Goal: Find specific page/section: Find specific page/section

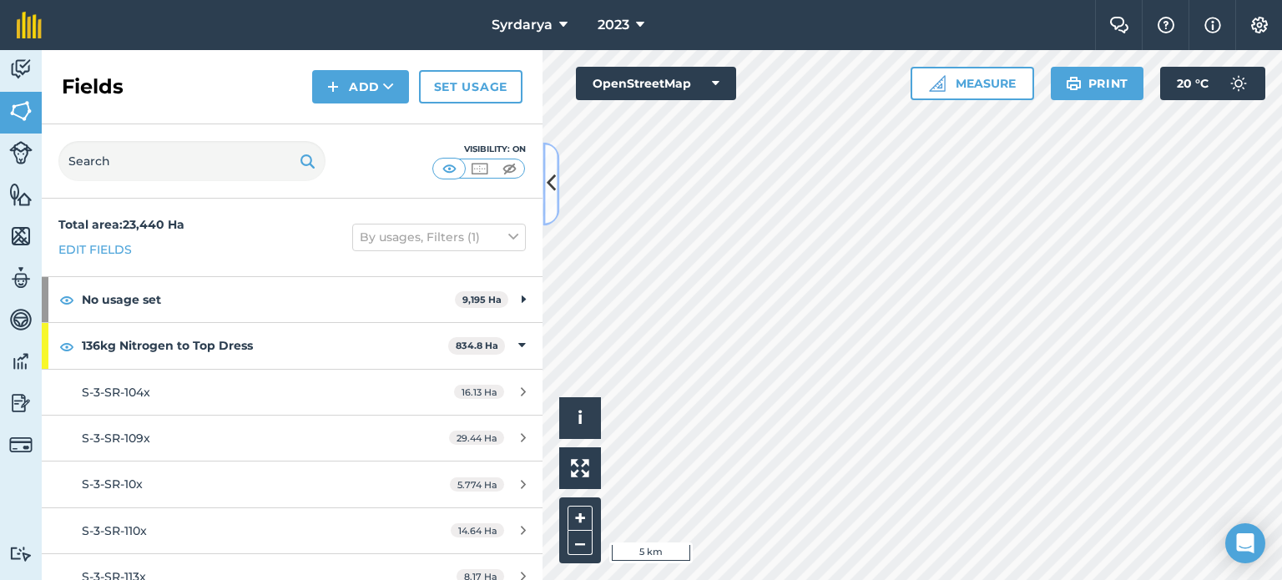
click at [552, 179] on icon at bounding box center [551, 183] width 9 height 29
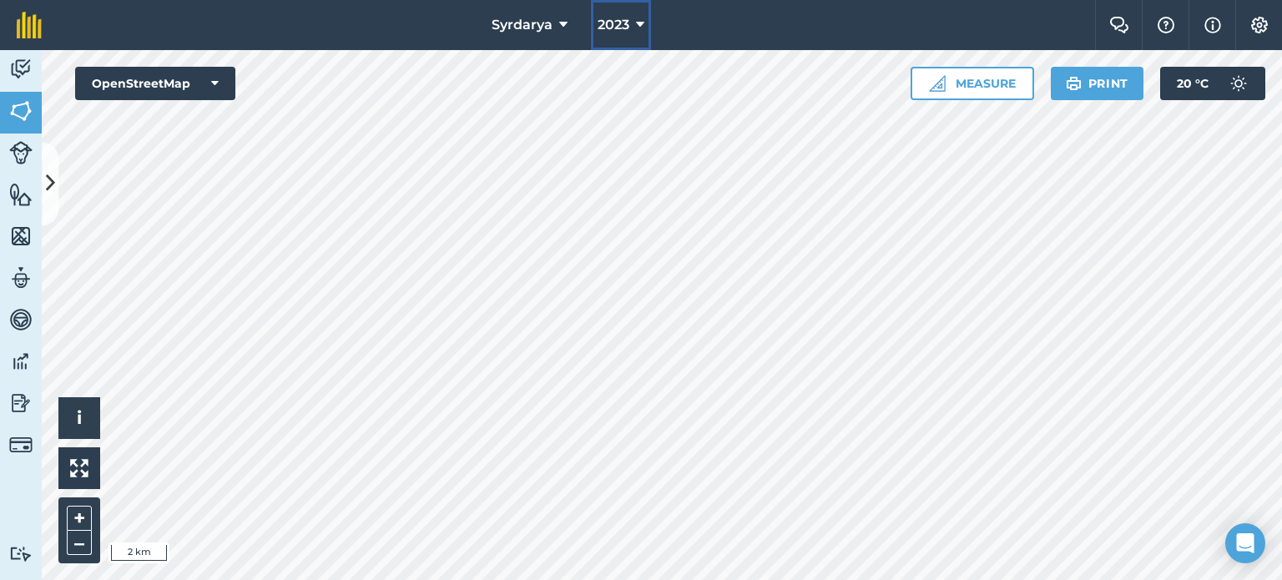
click at [641, 23] on icon at bounding box center [640, 25] width 8 height 20
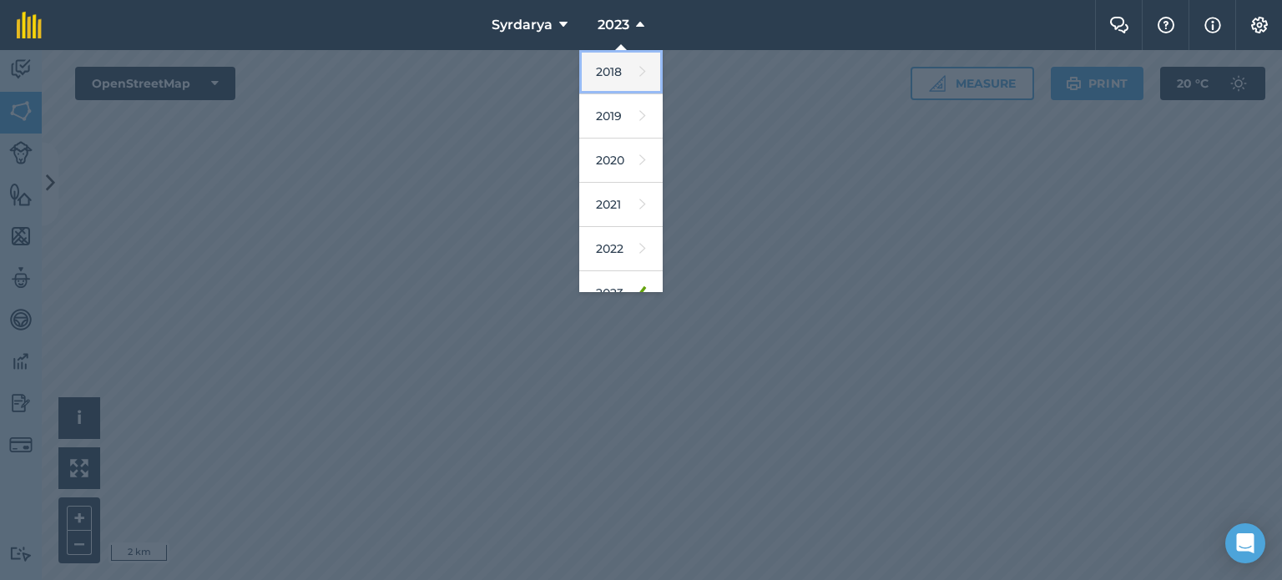
click at [611, 77] on link "2018" at bounding box center [620, 72] width 83 height 44
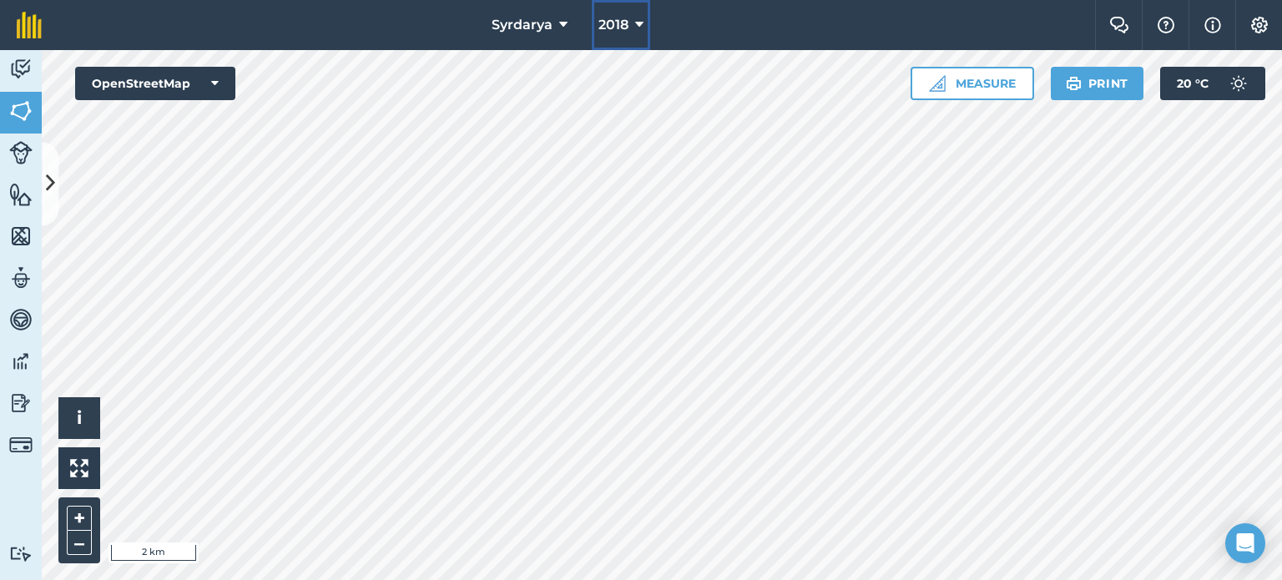
click at [645, 21] on button "2018" at bounding box center [621, 25] width 58 height 50
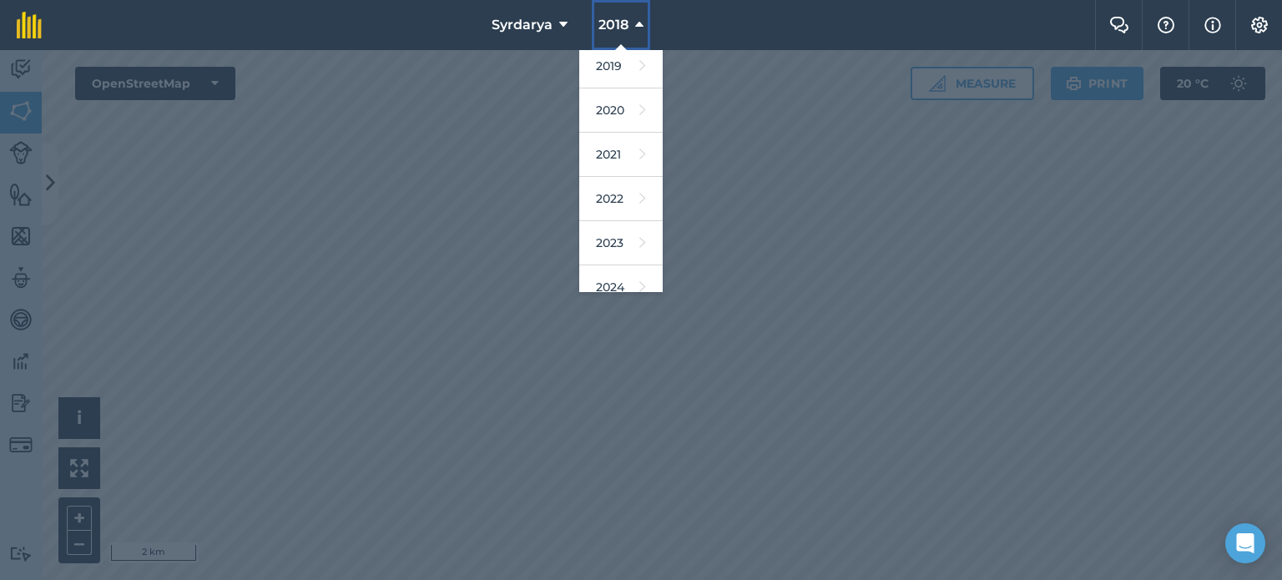
scroll to position [67, 0]
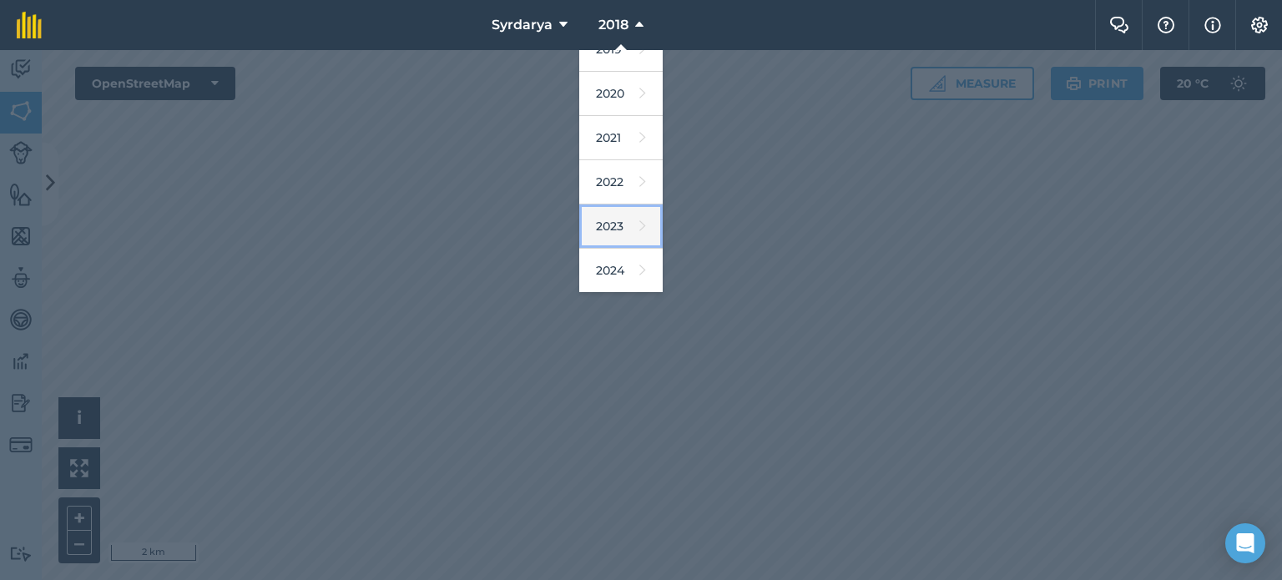
click at [640, 228] on icon at bounding box center [643, 226] width 7 height 23
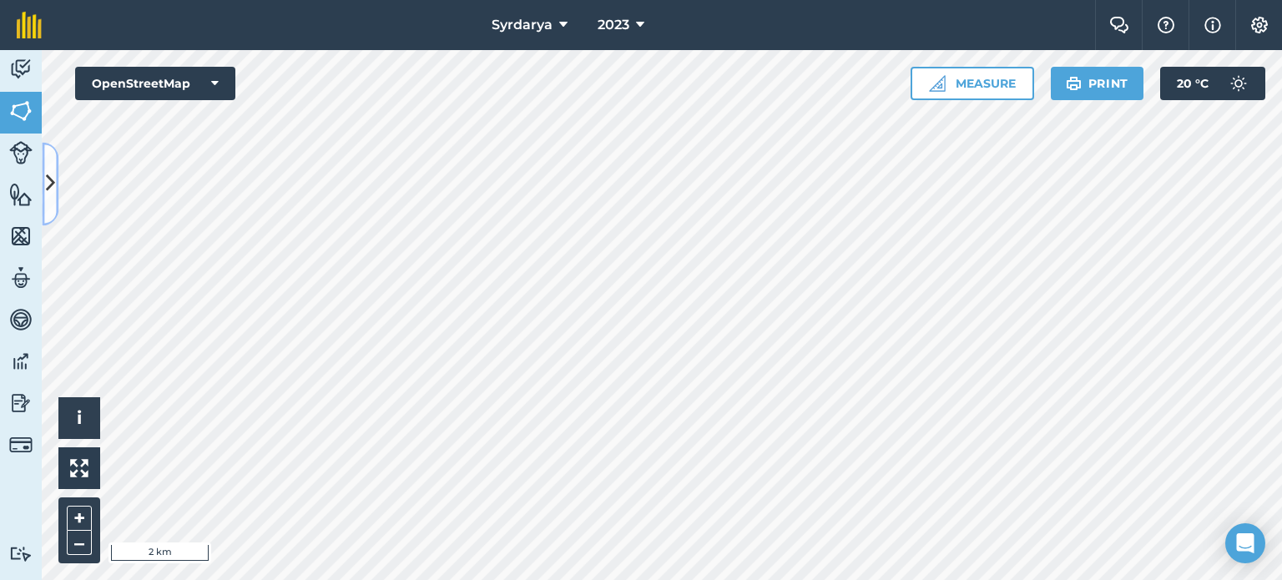
click at [43, 188] on button at bounding box center [50, 183] width 17 height 83
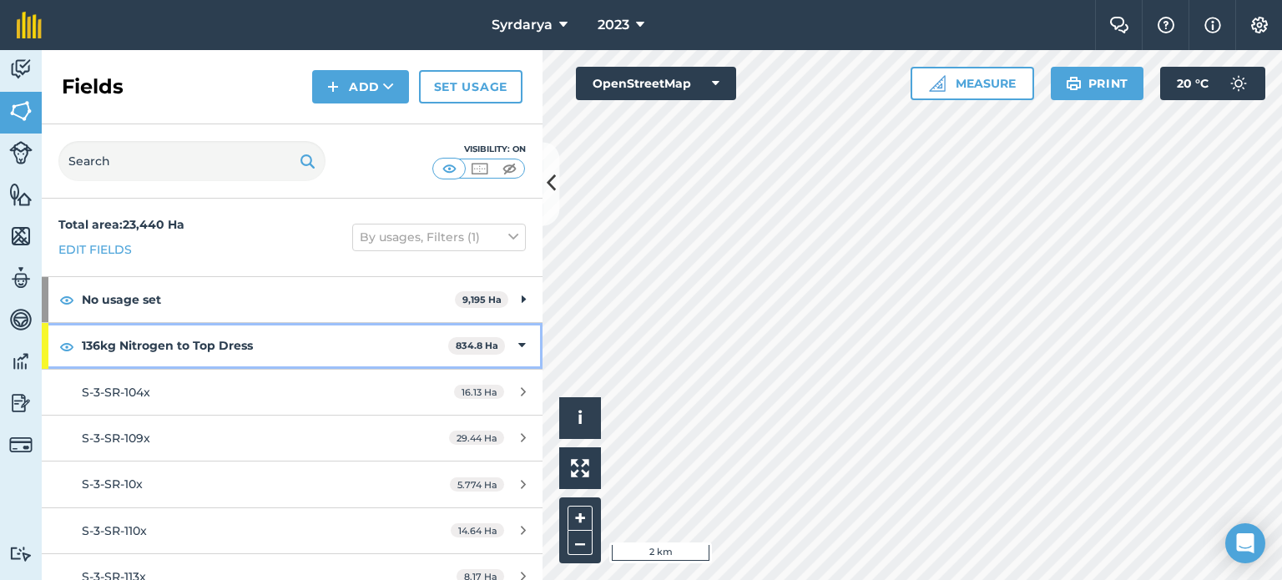
click at [513, 344] on div "136kg Nitrogen to Top Dress 834.8 Ha" at bounding box center [292, 345] width 501 height 45
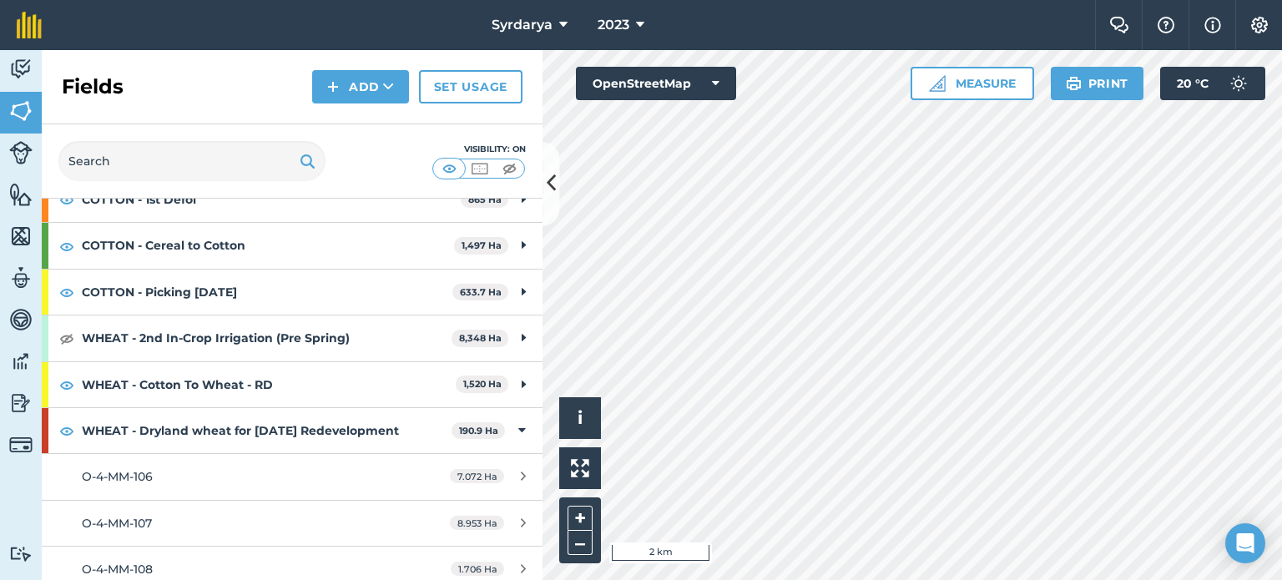
scroll to position [0, 0]
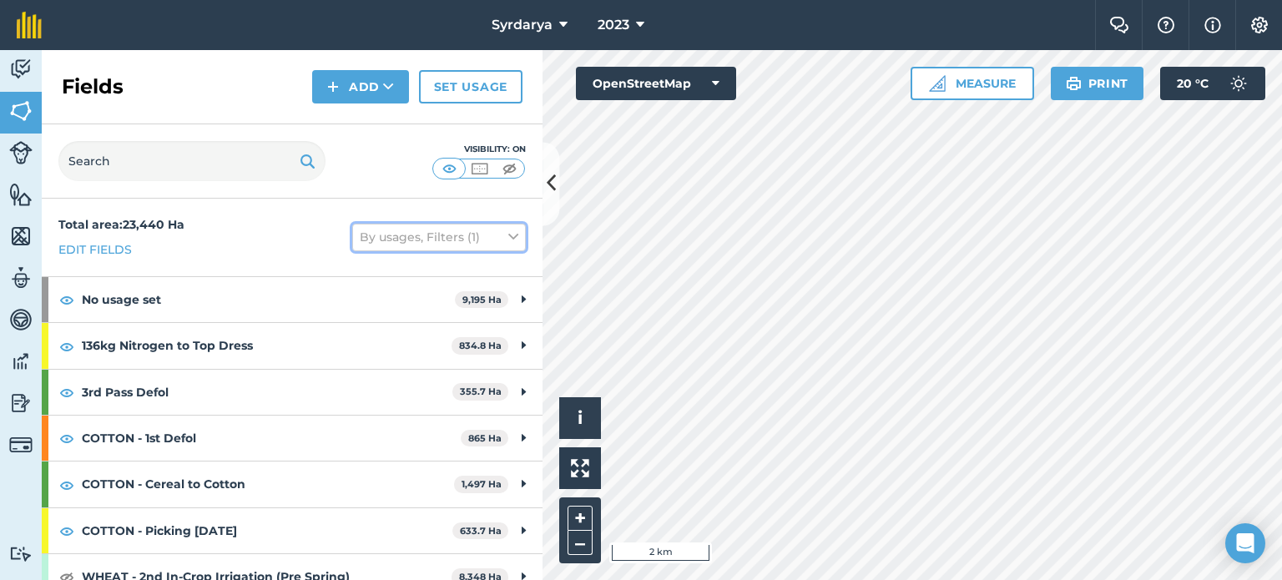
click at [508, 240] on icon at bounding box center [513, 237] width 10 height 18
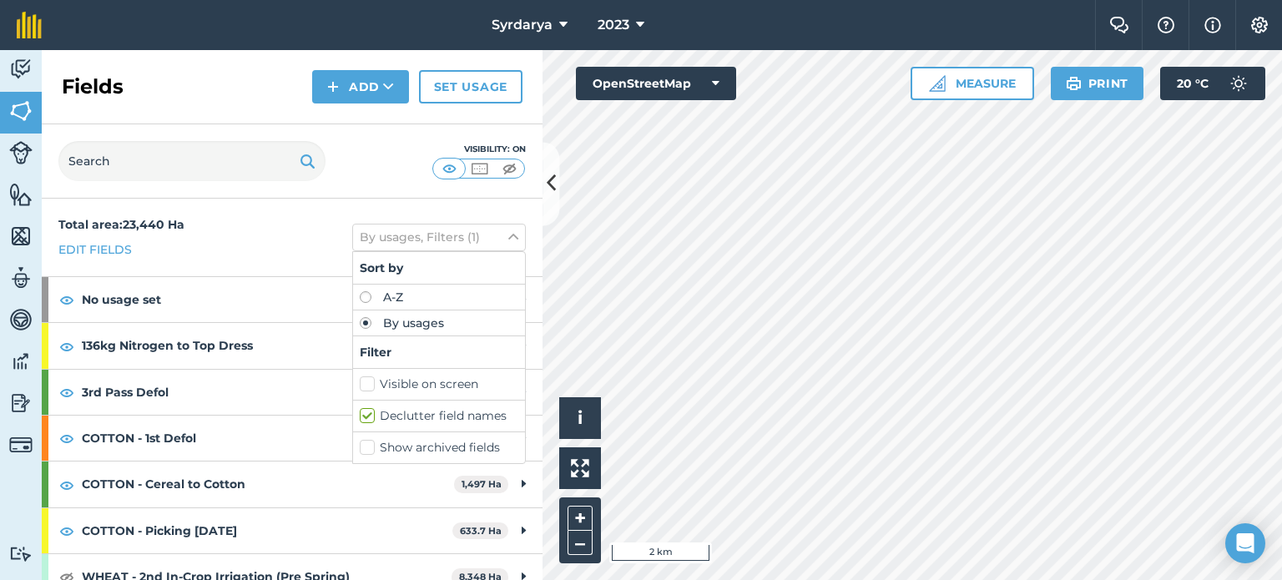
click at [360, 382] on label "Visible on screen" at bounding box center [439, 385] width 159 height 18
click at [360, 382] on input "Visible on screen" at bounding box center [365, 381] width 11 height 11
checkbox input "true"
click at [393, 183] on div "Visibility: On" at bounding box center [292, 161] width 501 height 74
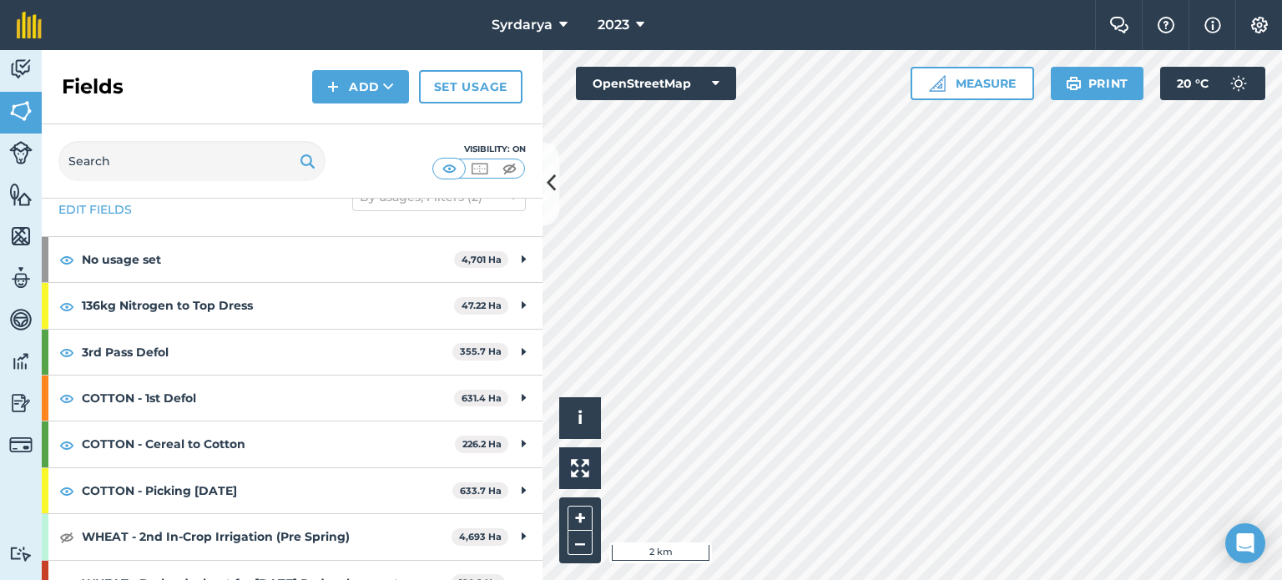
scroll to position [42, 0]
click at [554, 180] on icon at bounding box center [551, 183] width 9 height 29
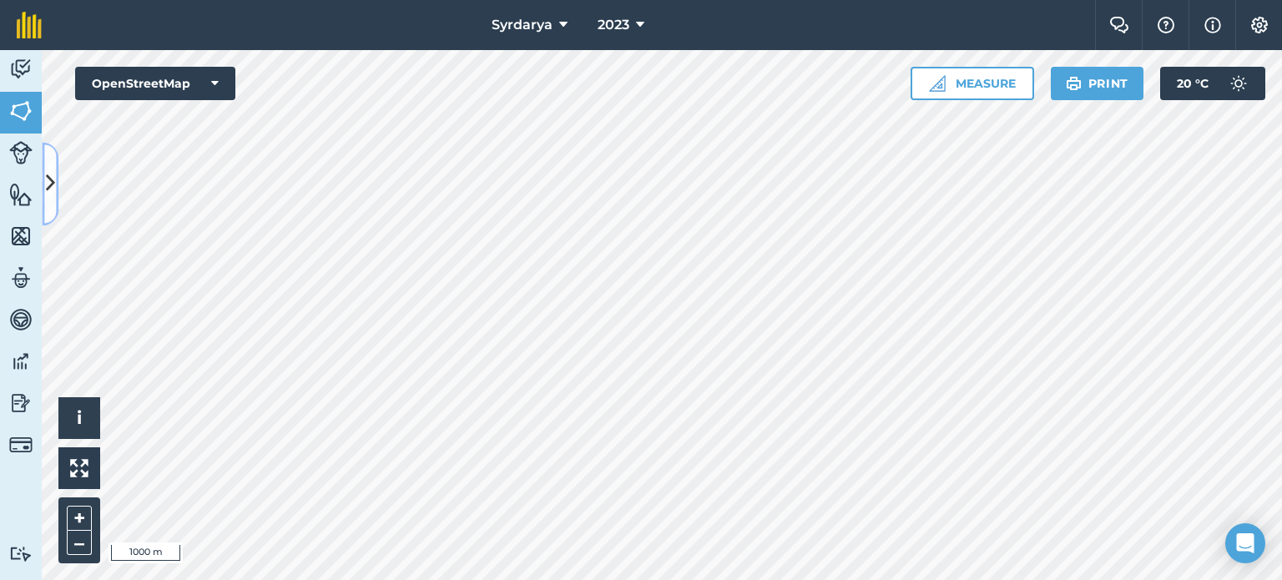
click at [56, 190] on button at bounding box center [50, 183] width 17 height 83
